Goal: Download file/media

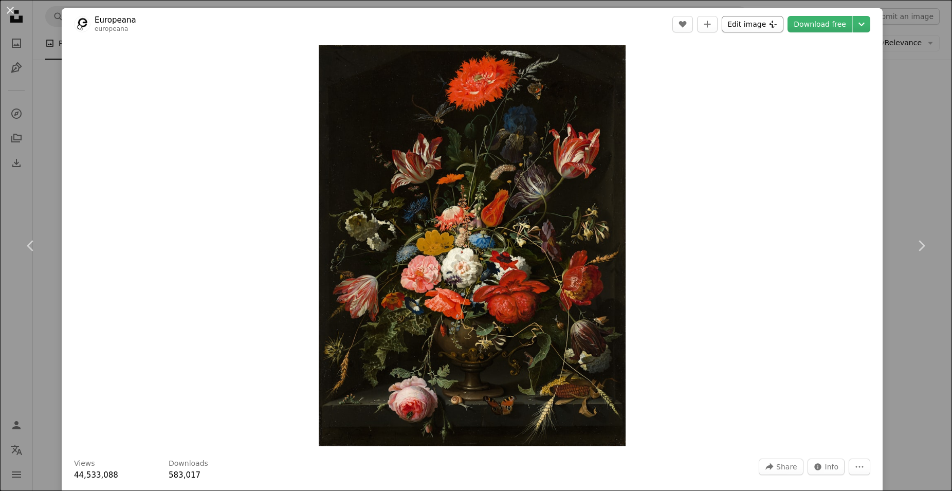
scroll to position [243, 0]
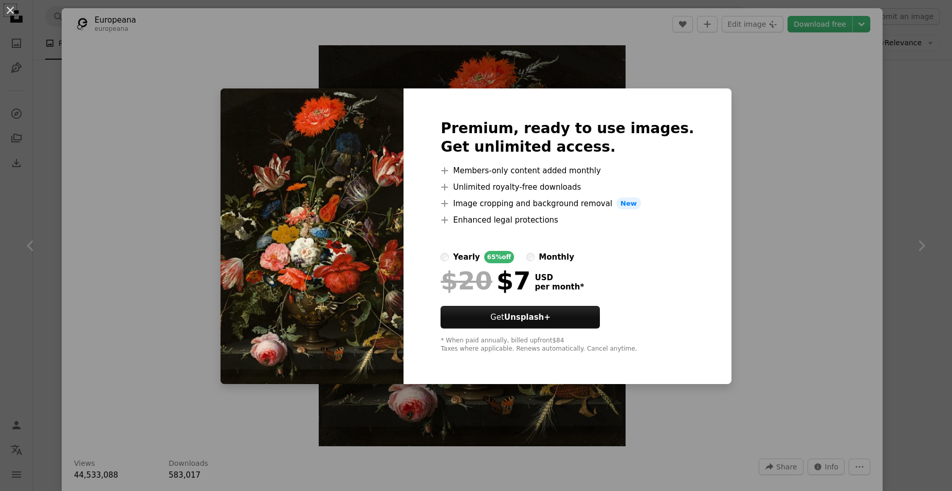
click at [753, 74] on div "An X shape Premium, ready to use images. Get unlimited access. A plus sign Memb…" at bounding box center [476, 245] width 952 height 491
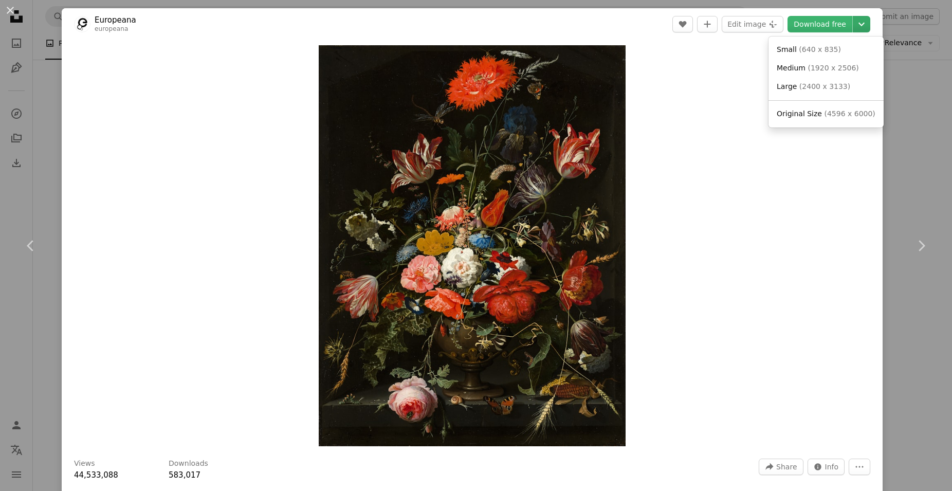
click at [859, 24] on icon "Choose download size" at bounding box center [862, 25] width 6 height 4
click at [817, 51] on span "( 640 x 835 )" at bounding box center [820, 49] width 42 height 8
click at [684, 124] on div "Zoom in" at bounding box center [472, 245] width 821 height 411
click at [39, 24] on div "An X shape Chevron left Chevron right Europeana europeana A heart A plus sign E…" at bounding box center [476, 245] width 952 height 491
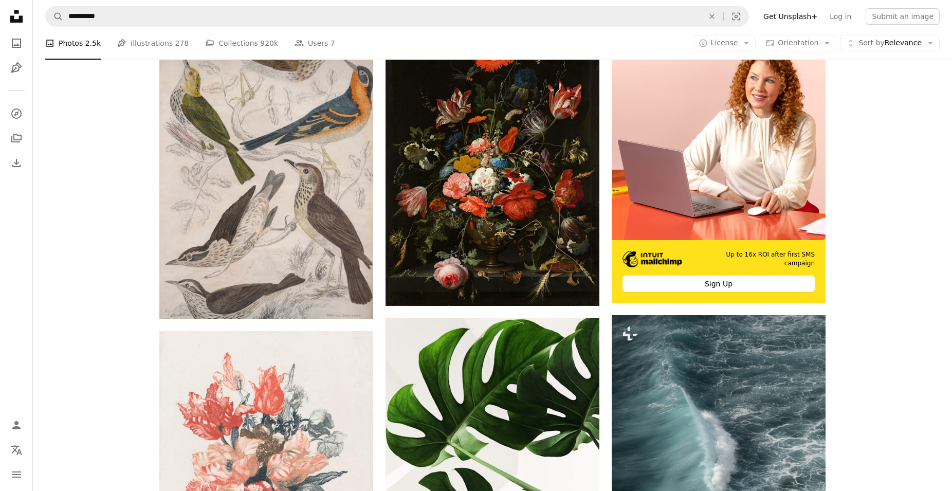
scroll to position [243, 0]
